Goal: Task Accomplishment & Management: Complete application form

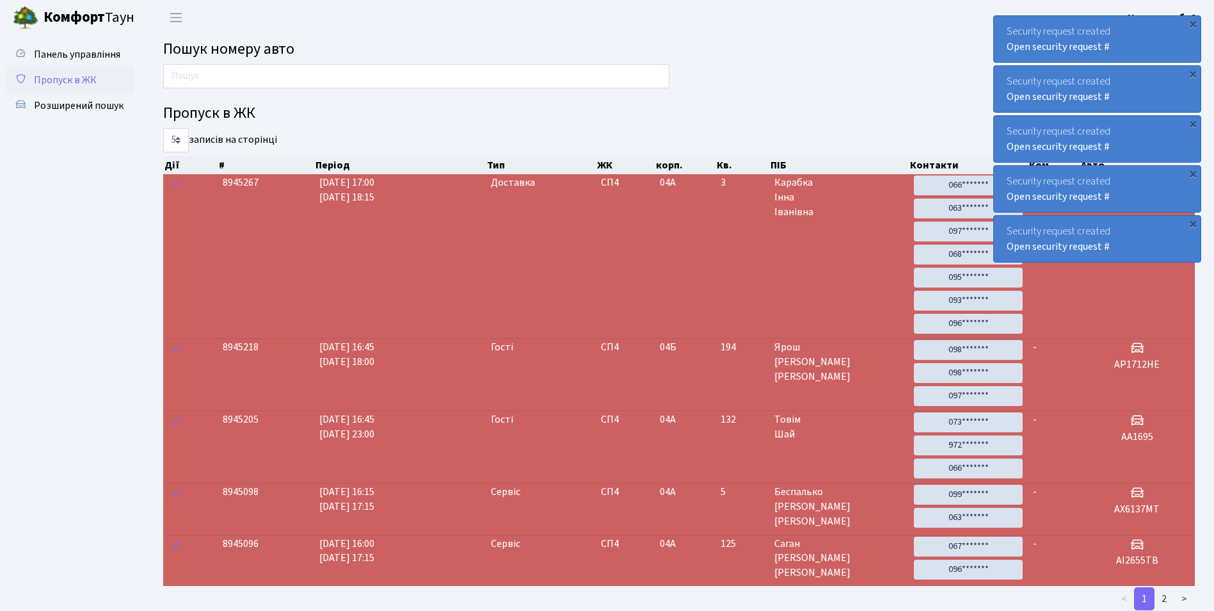
click at [86, 80] on span "Пропуск в ЖК" at bounding box center [65, 80] width 63 height 14
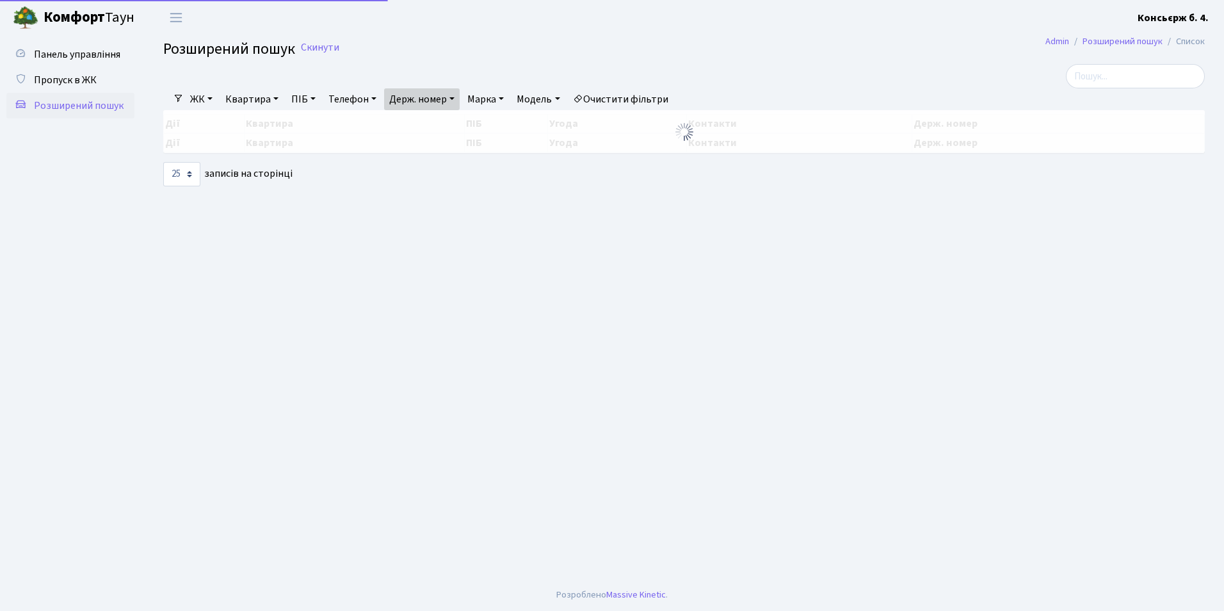
select select "25"
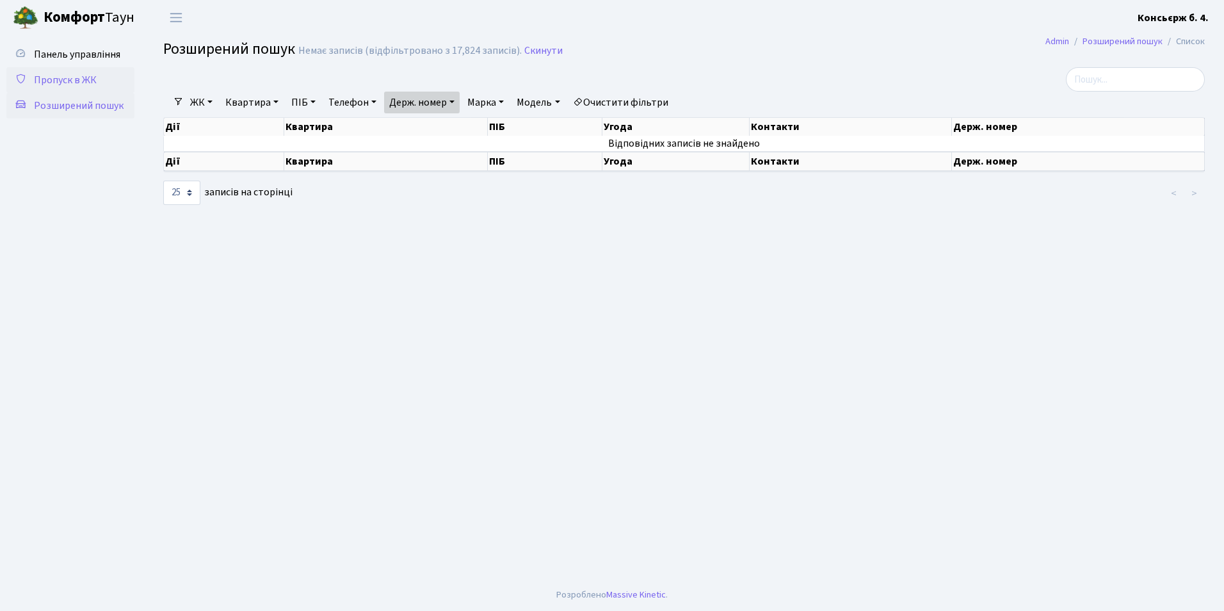
click at [54, 77] on span "Пропуск в ЖК" at bounding box center [65, 80] width 63 height 14
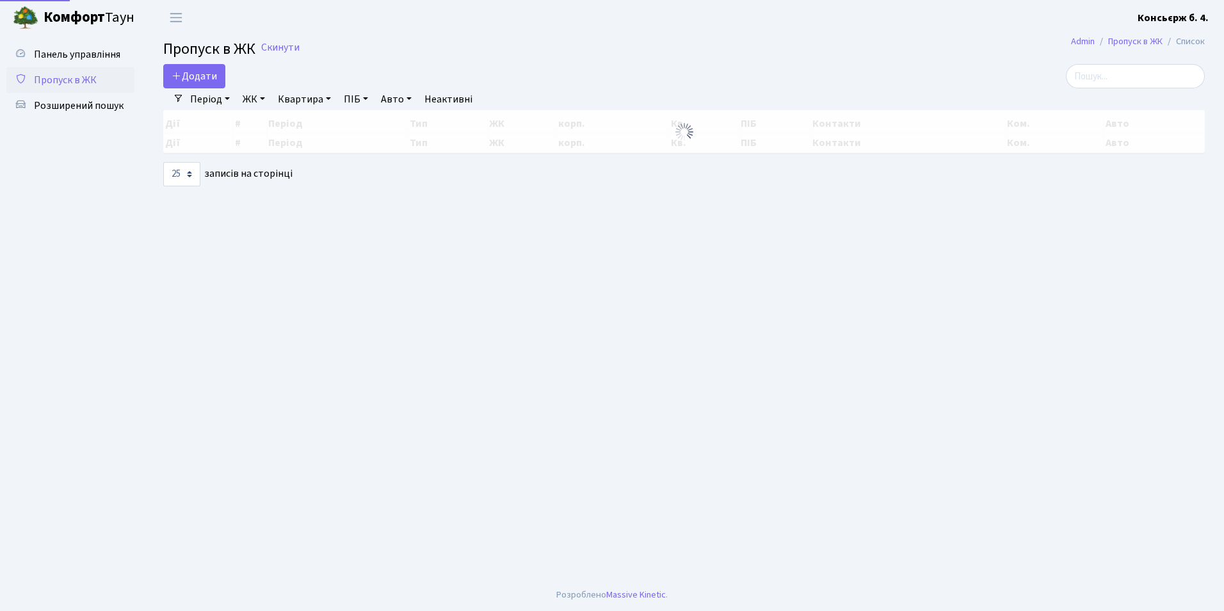
select select "25"
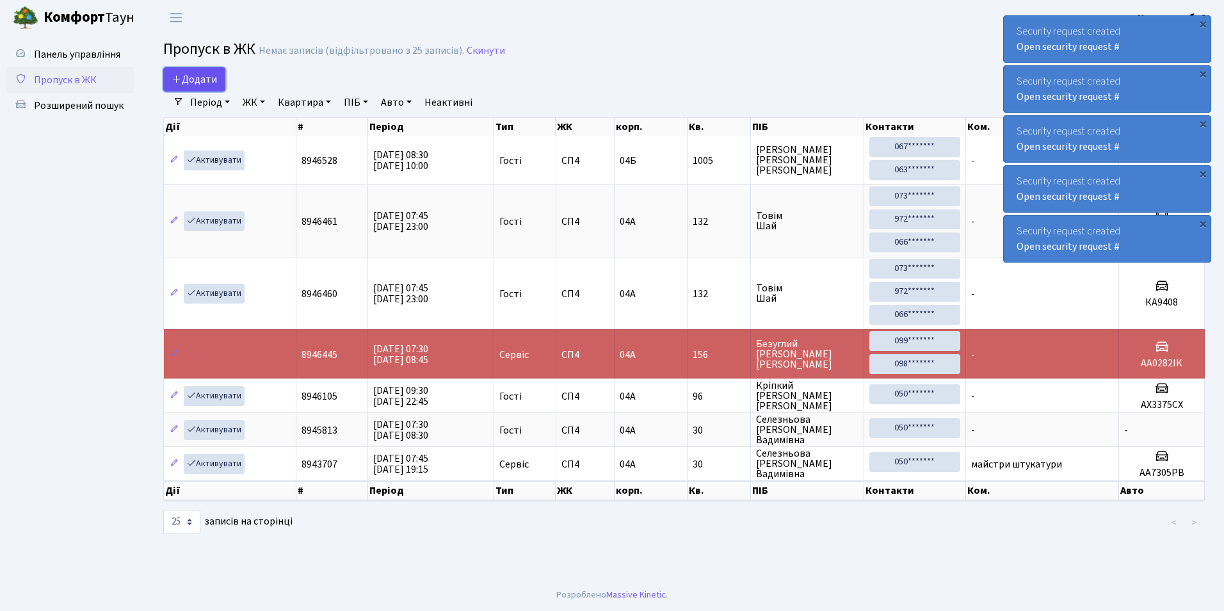
click at [191, 77] on span "Додати" at bounding box center [194, 79] width 45 height 14
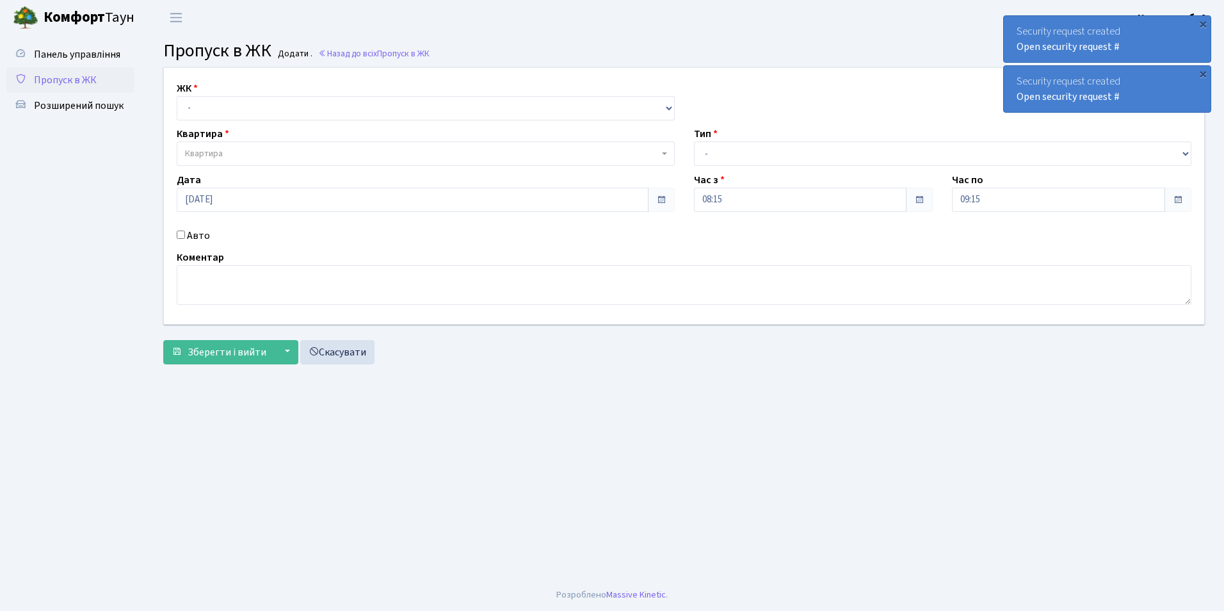
click at [77, 78] on span "Пропуск в ЖК" at bounding box center [65, 80] width 63 height 14
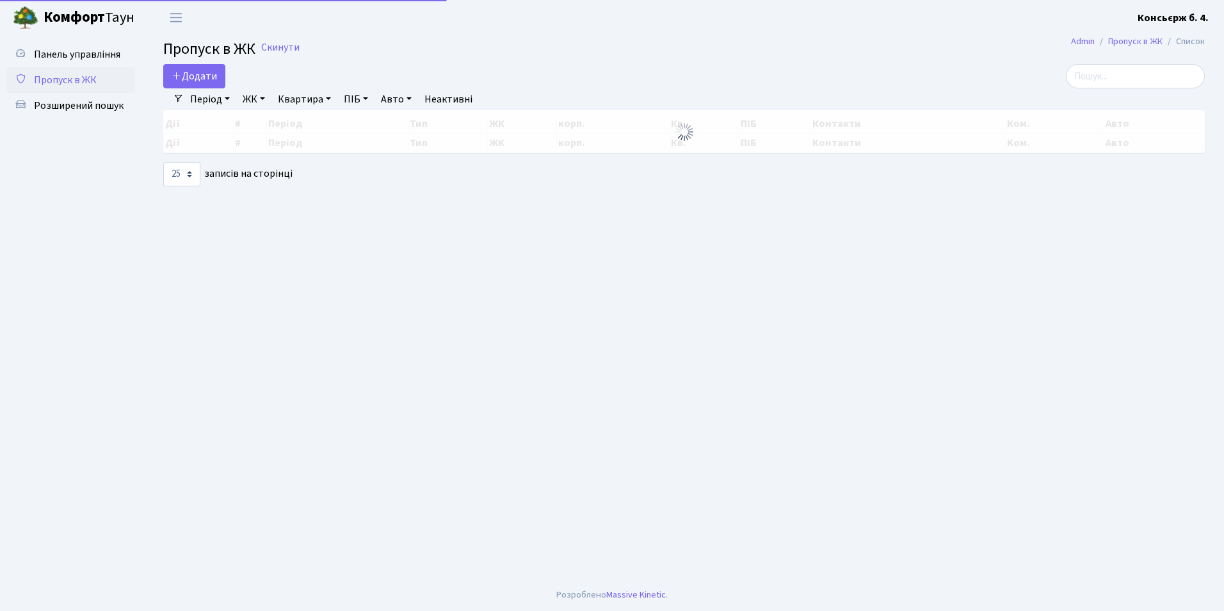
select select "25"
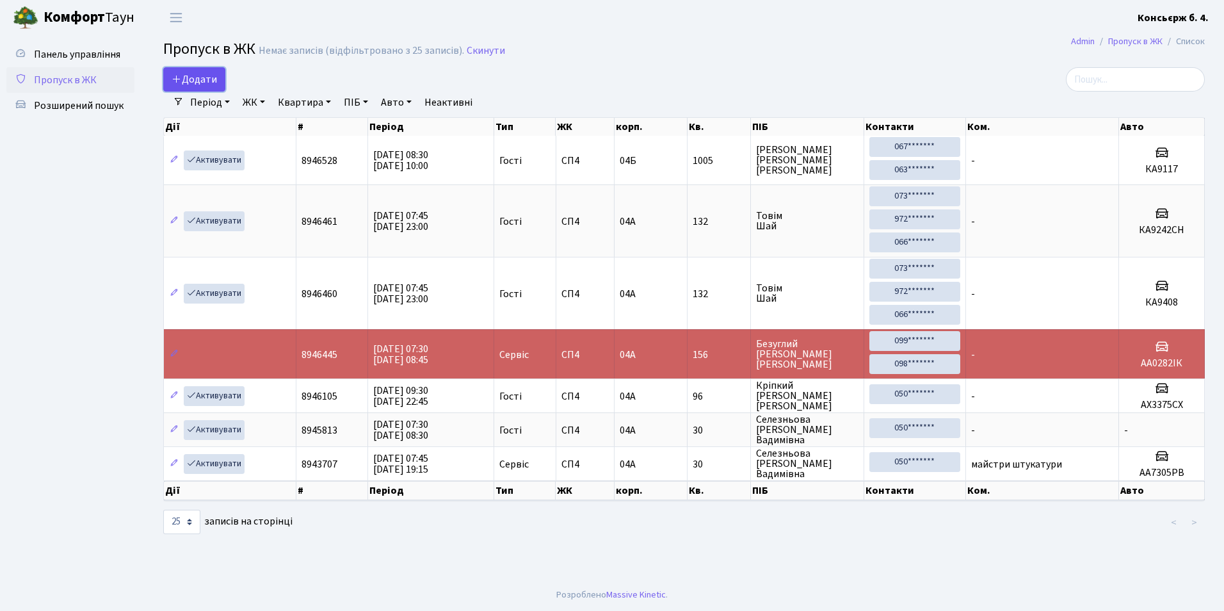
click at [191, 77] on span "Додати" at bounding box center [194, 79] width 45 height 14
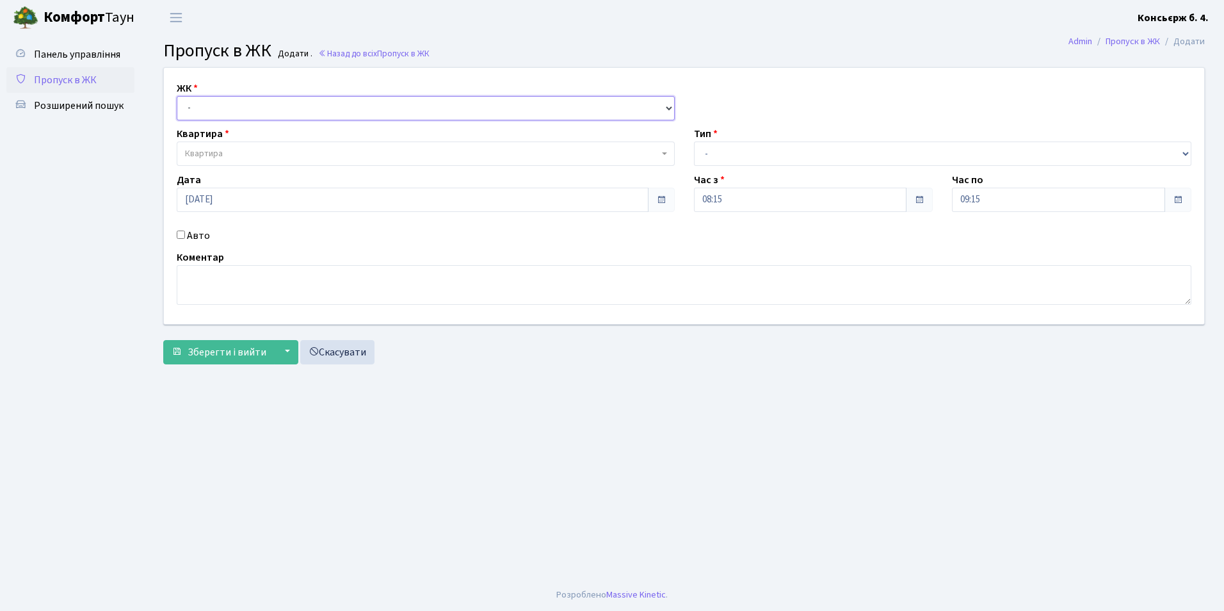
click at [202, 106] on select "- [STREET_ADDRESS]" at bounding box center [426, 108] width 498 height 24
select select "325"
click at [177, 96] on select "- [STREET_ADDRESS]" at bounding box center [426, 108] width 498 height 24
select select
click at [220, 154] on span "Квартира" at bounding box center [204, 153] width 38 height 13
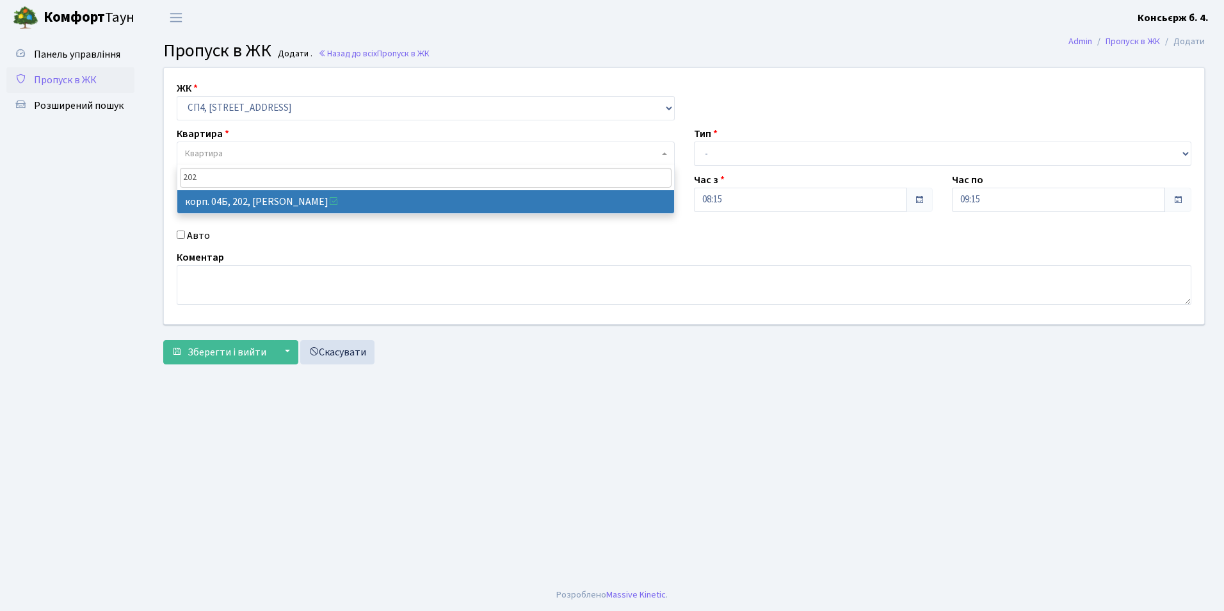
type input "202"
select select "21230"
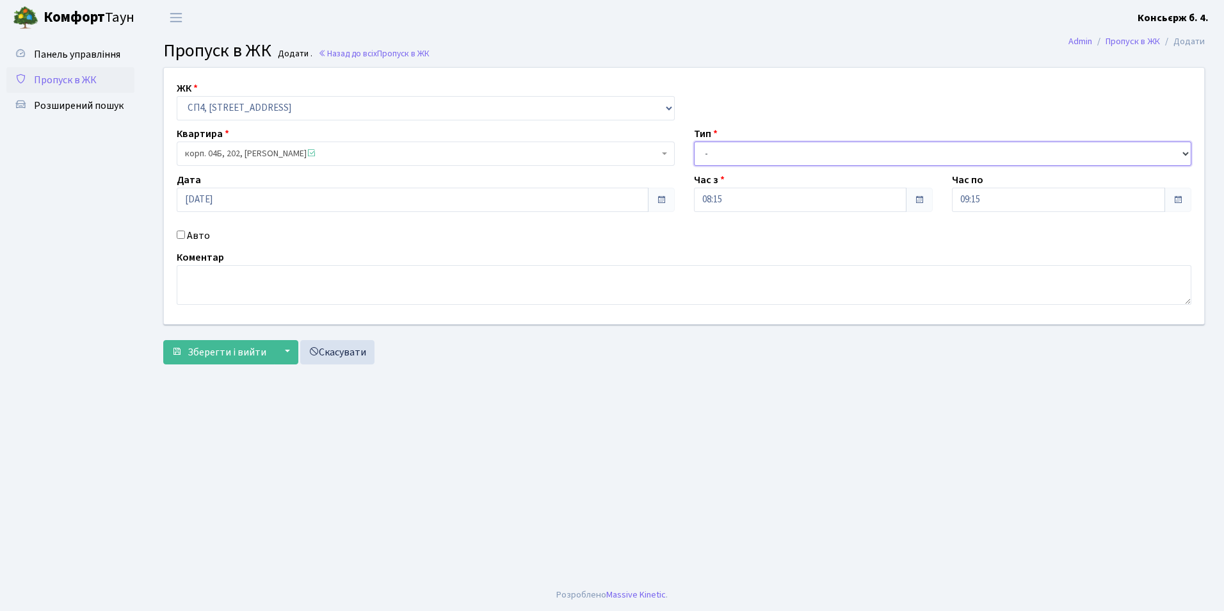
click at [718, 152] on select "- Доставка Таксі Гості Сервіс" at bounding box center [943, 153] width 498 height 24
select select "1"
click at [694, 141] on select "- Доставка Таксі Гості Сервіс" at bounding box center [943, 153] width 498 height 24
click at [179, 235] on input "Авто" at bounding box center [181, 234] width 8 height 8
checkbox input "true"
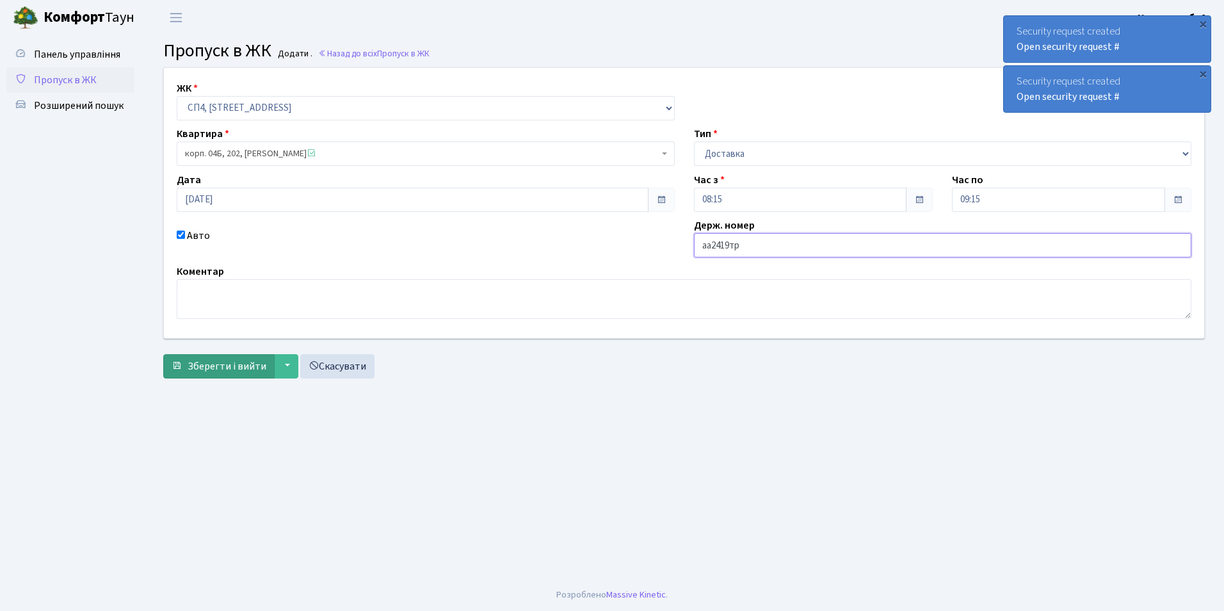
type input "аа2419тр"
click at [225, 364] on span "Зберегти і вийти" at bounding box center [227, 366] width 79 height 14
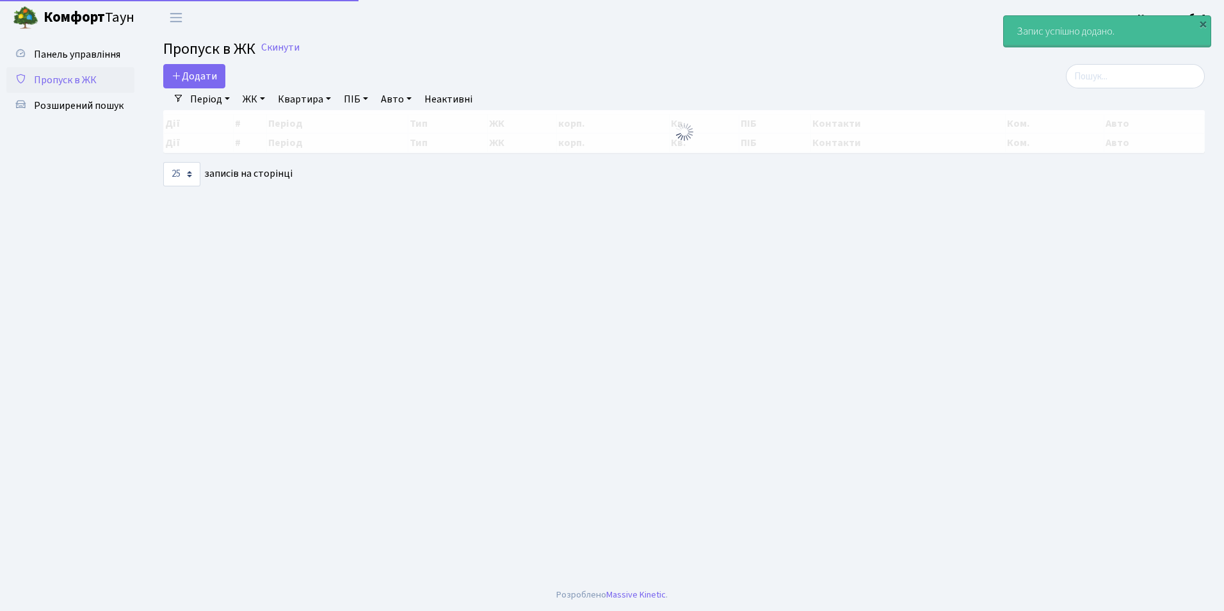
select select "25"
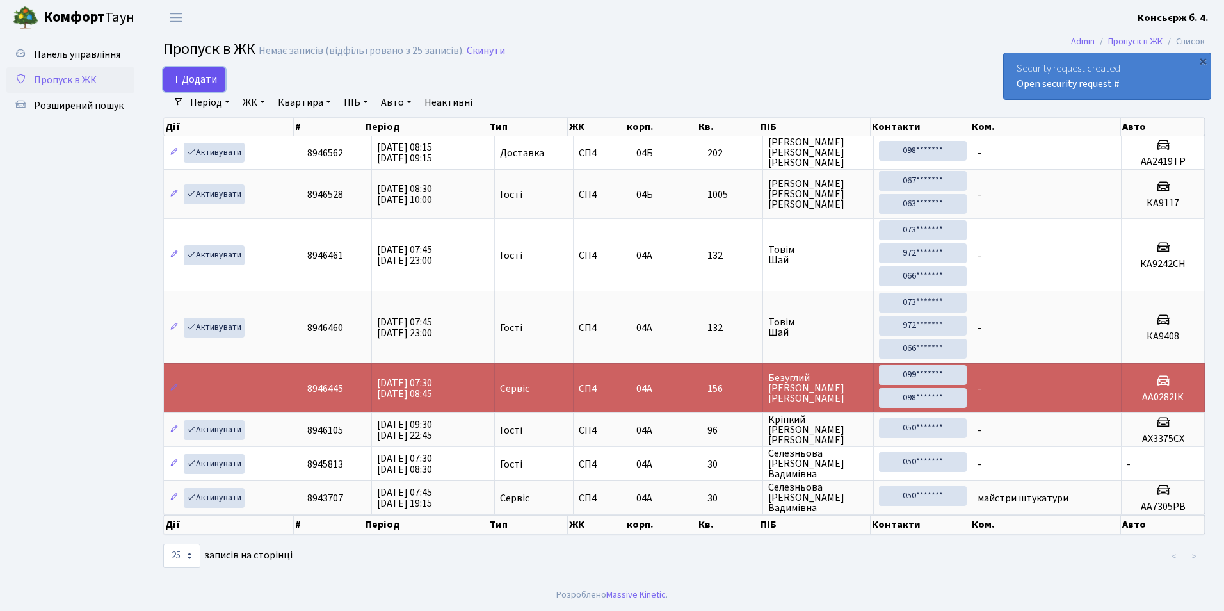
click at [190, 80] on span "Додати" at bounding box center [194, 79] width 45 height 14
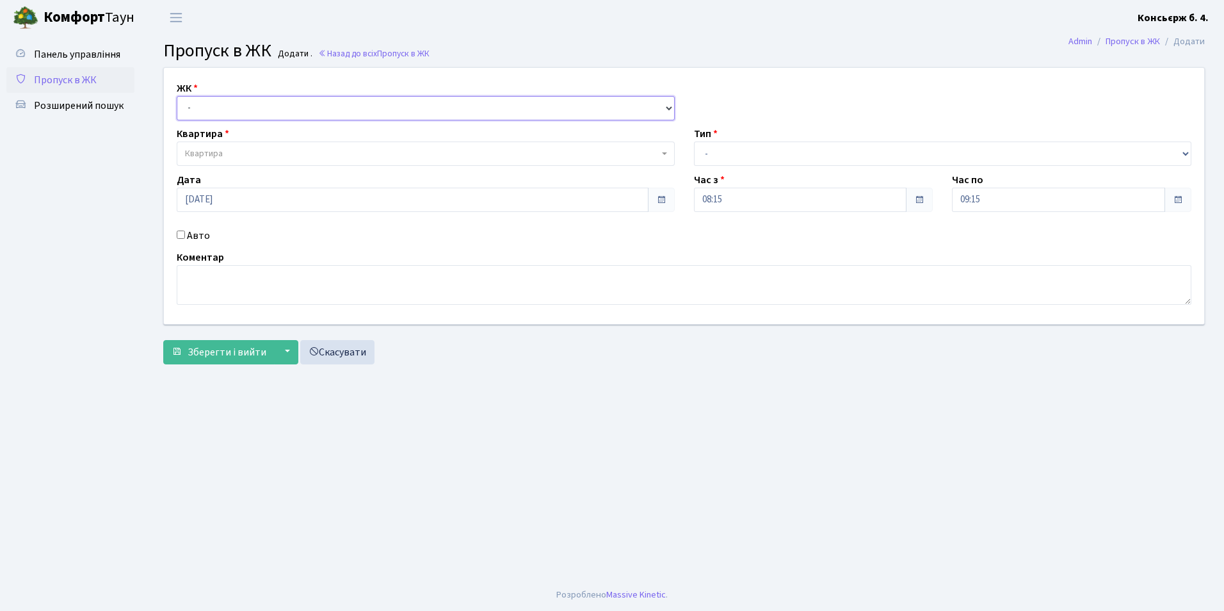
click at [209, 110] on select "- [STREET_ADDRESS]" at bounding box center [426, 108] width 498 height 24
select select "325"
click at [177, 96] on select "- [STREET_ADDRESS]" at bounding box center [426, 108] width 498 height 24
select select
click at [227, 156] on span "Квартира" at bounding box center [422, 153] width 474 height 13
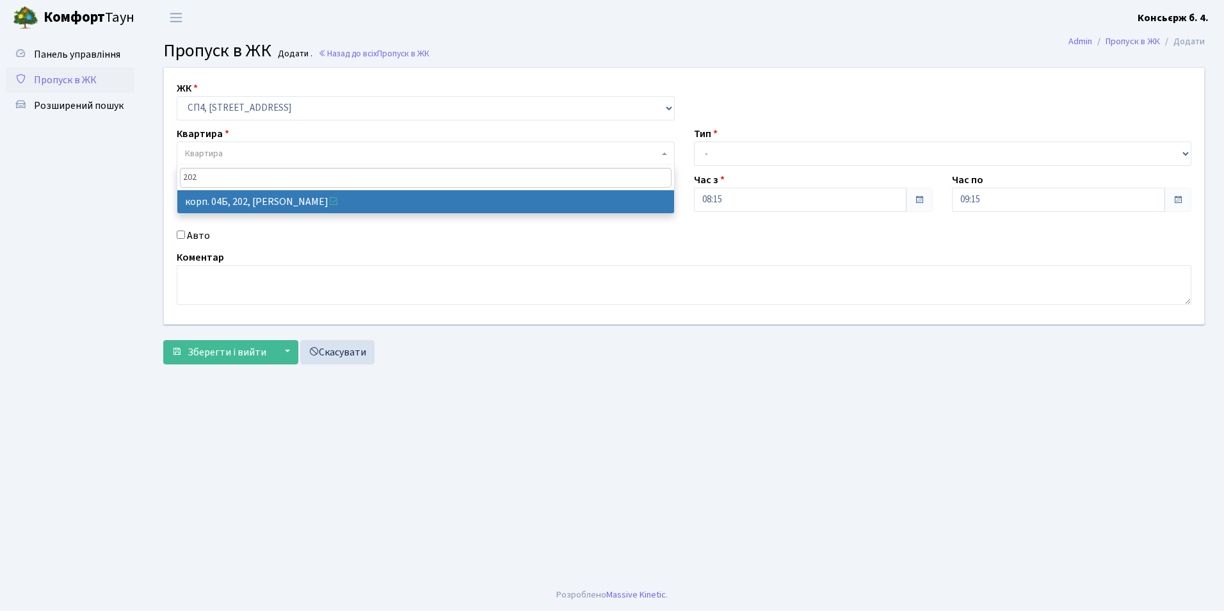
type input "202"
select select "21230"
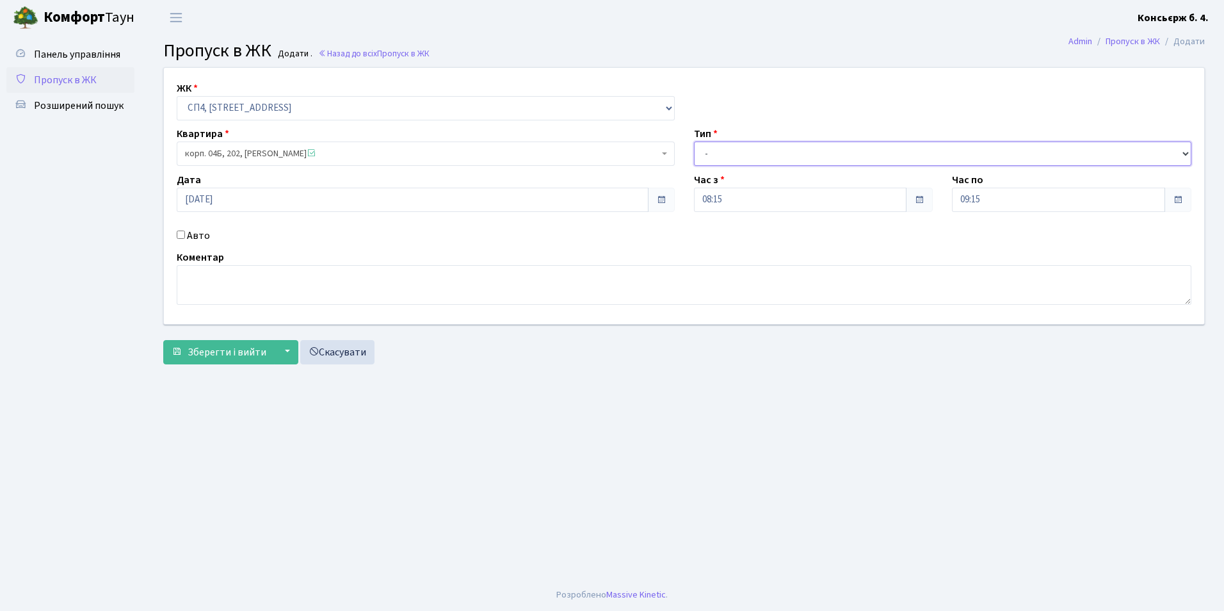
click at [711, 151] on select "- Доставка Таксі Гості Сервіс" at bounding box center [943, 153] width 498 height 24
select select "1"
click at [694, 141] on select "- Доставка Таксі Гості Сервіс" at bounding box center [943, 153] width 498 height 24
click at [181, 233] on input "Авто" at bounding box center [181, 234] width 8 height 8
checkbox input "true"
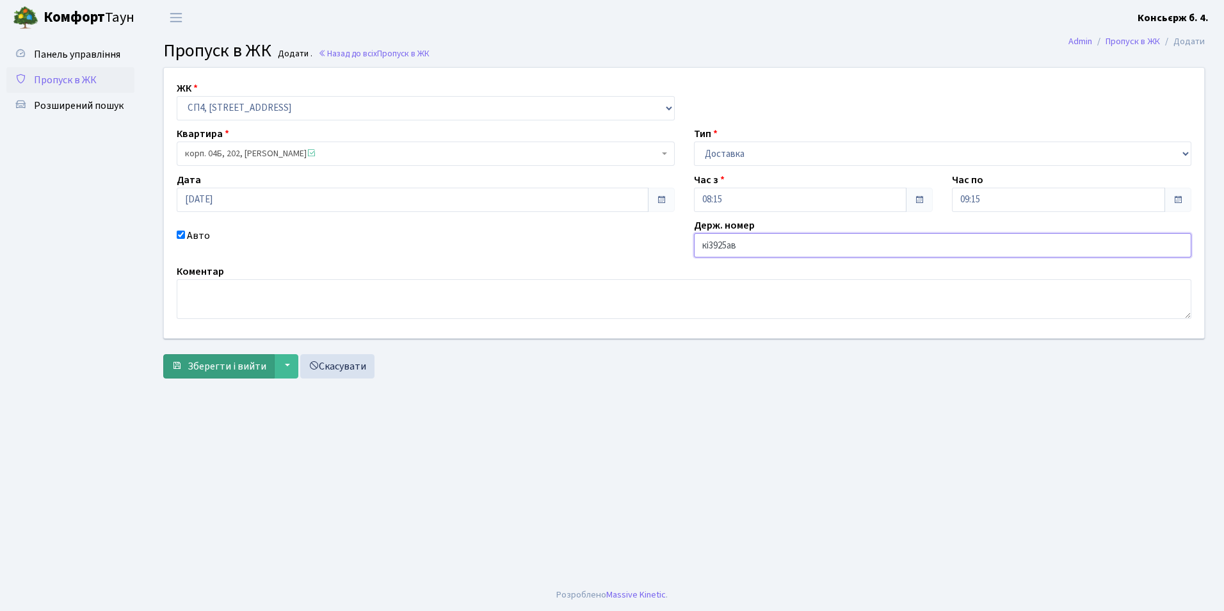
type input "кі3925ав"
click at [223, 366] on span "Зберегти і вийти" at bounding box center [227, 366] width 79 height 14
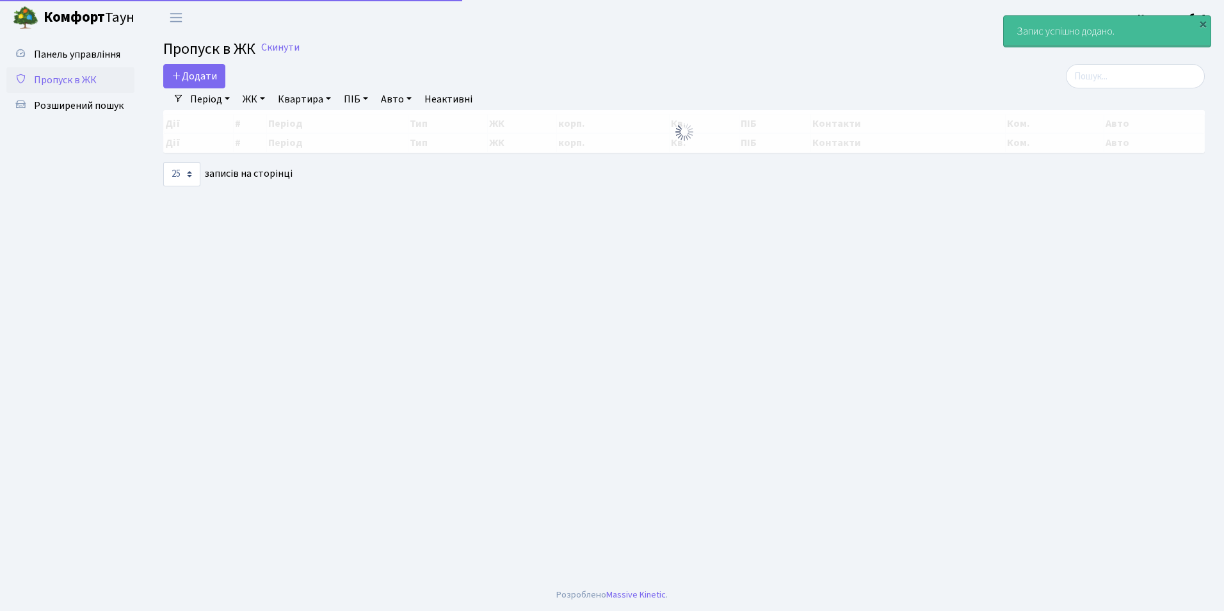
select select "25"
